Goal: Information Seeking & Learning: Understand process/instructions

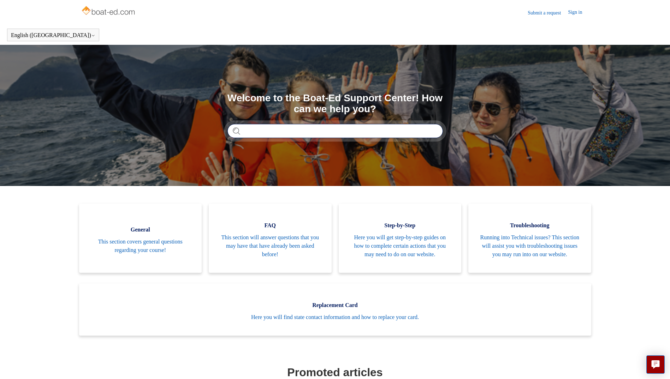
click at [288, 128] on input "Search" at bounding box center [334, 131] width 215 height 14
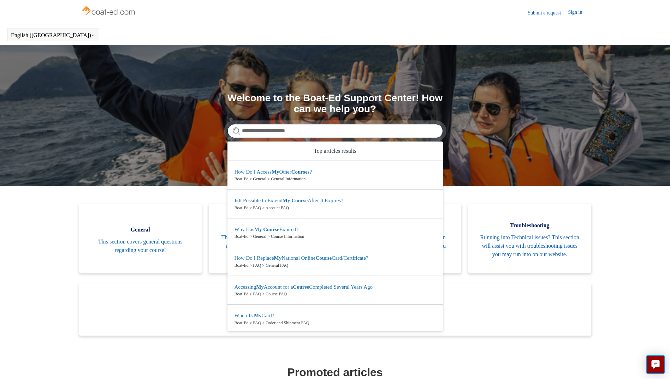
type input "**********"
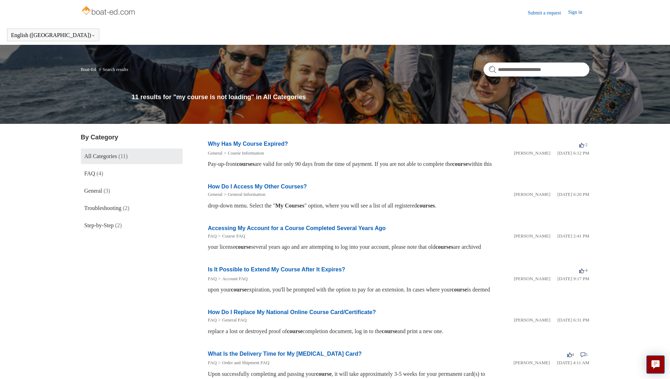
click at [238, 187] on link "How Do I Access My Other Courses?" at bounding box center [257, 187] width 99 height 6
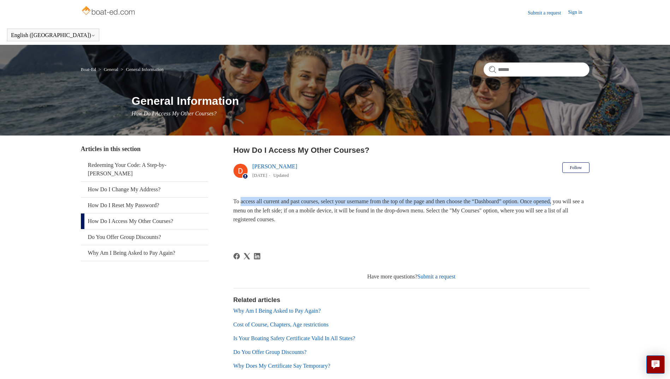
drag, startPoint x: 401, startPoint y: 206, endPoint x: 597, endPoint y: 204, distance: 195.9
click at [597, 204] on main "Boat-Ed General General Information General Information How Do I Access My Othe…" at bounding box center [335, 214] width 670 height 338
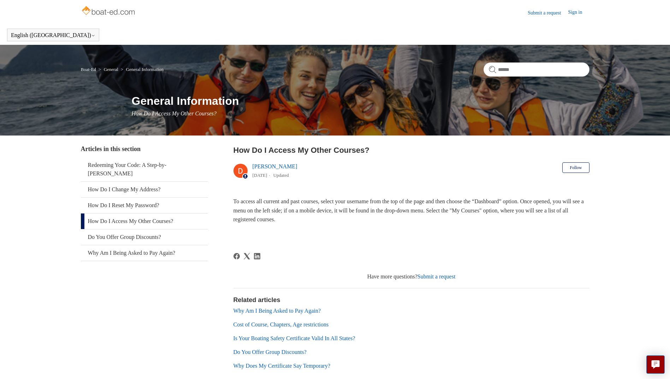
click at [506, 210] on span "To access all current and past courses, select your username from the top of th…" at bounding box center [408, 210] width 350 height 24
drag, startPoint x: 497, startPoint y: 213, endPoint x: 602, endPoint y: 229, distance: 106.0
click at [602, 229] on main "Boat-Ed General General Information General Information How Do I Access My Othe…" at bounding box center [335, 214] width 670 height 338
click at [518, 199] on span "To access all current and past courses, select your username from the top of th…" at bounding box center [408, 210] width 350 height 24
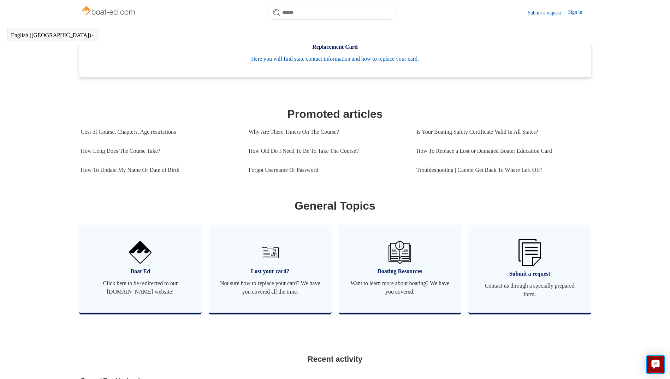
scroll to position [351, 0]
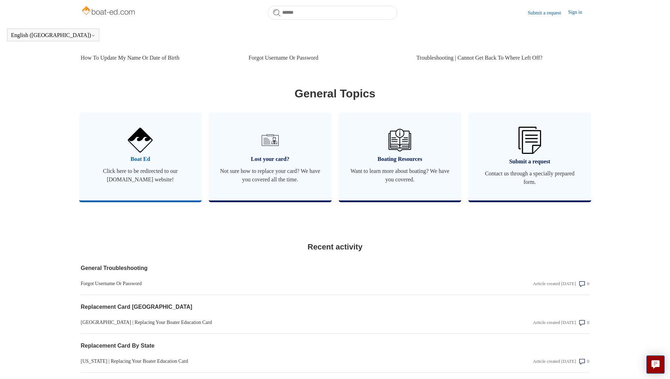
click at [149, 181] on span "Click here to be redirected to our boat-ed.com website!" at bounding box center [141, 175] width 102 height 17
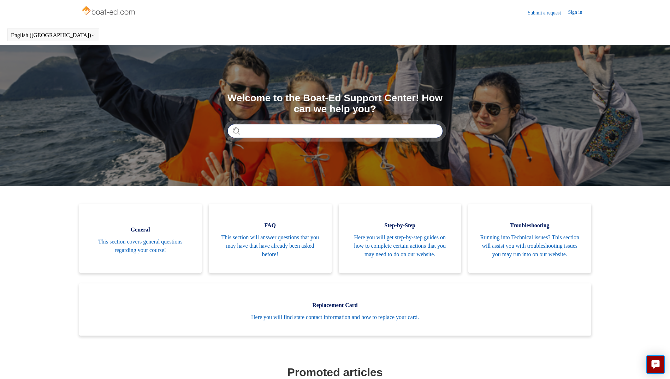
click at [277, 133] on input "Search" at bounding box center [334, 131] width 215 height 14
click at [659, 363] on icon "Live chat" at bounding box center [655, 363] width 8 height 7
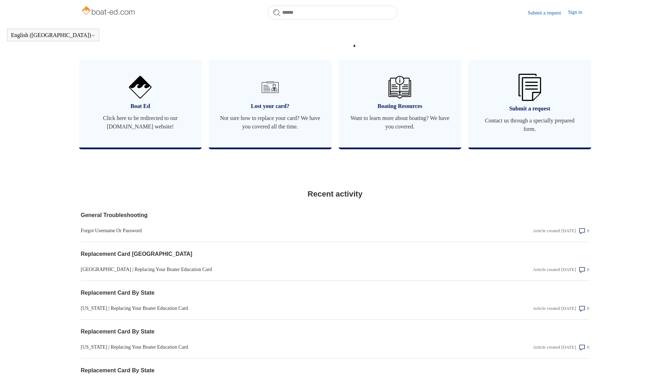
scroll to position [439, 0]
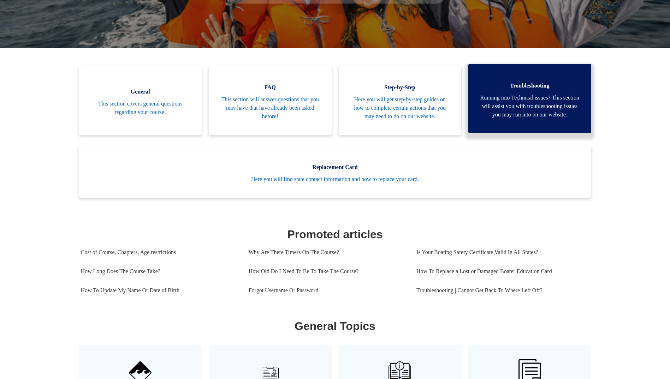
scroll to position [157, 0]
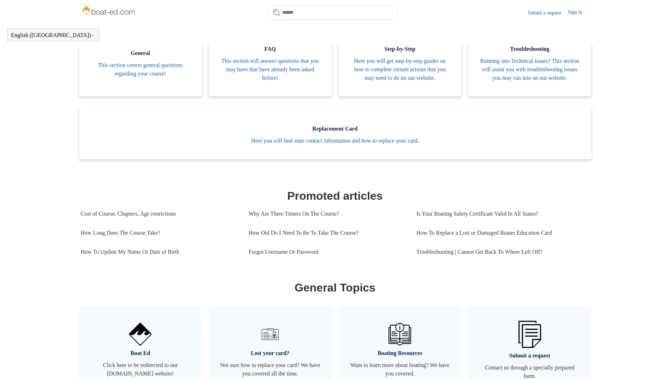
click at [500, 277] on section "Categories General This section covers general questions regarding your course!…" at bounding box center [335, 217] width 508 height 380
click at [467, 262] on link "Troubleshooting | Cannot Get Back To Where Left Off?" at bounding box center [500, 252] width 168 height 19
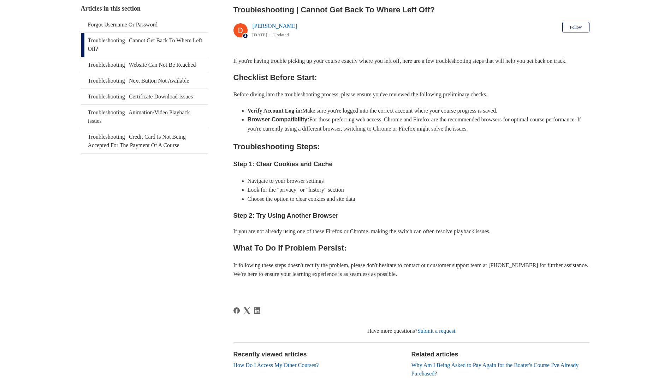
scroll to position [157, 0]
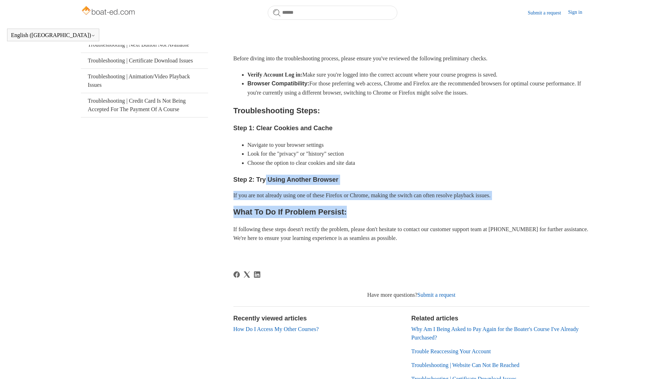
drag, startPoint x: 264, startPoint y: 189, endPoint x: 525, endPoint y: 210, distance: 261.7
click at [525, 210] on div "If you're having trouble picking up your course exactly where you left off, her…" at bounding box center [411, 138] width 356 height 237
click at [378, 150] on li "Navigate to your browser settings" at bounding box center [418, 145] width 342 height 9
